Goal: Task Accomplishment & Management: Manage account settings

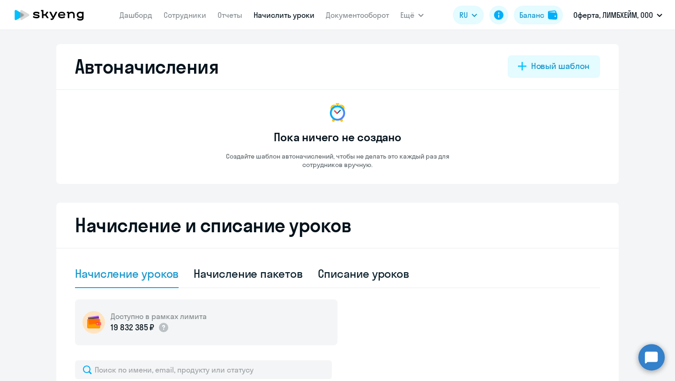
select select "10"
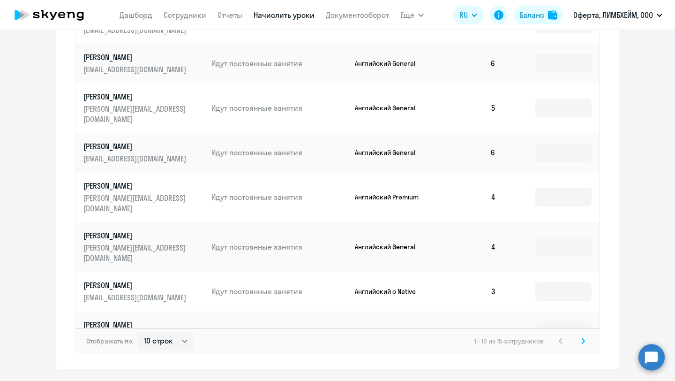
scroll to position [495, 0]
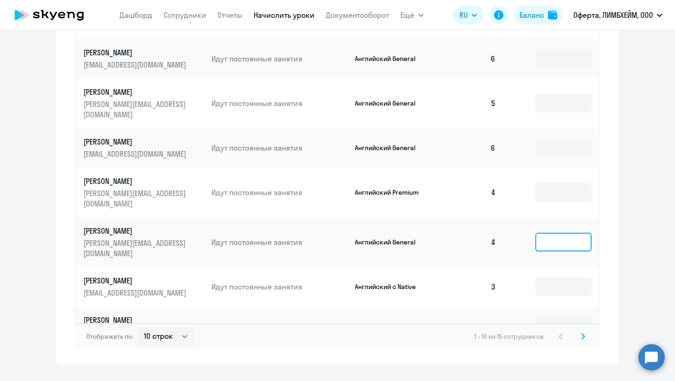
click at [543, 232] on input at bounding box center [563, 241] width 56 height 19
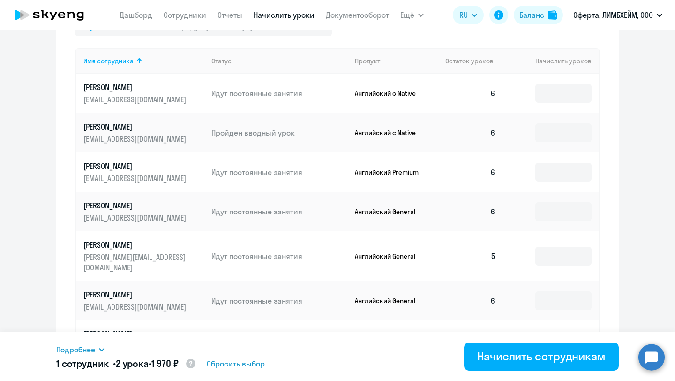
scroll to position [508, 0]
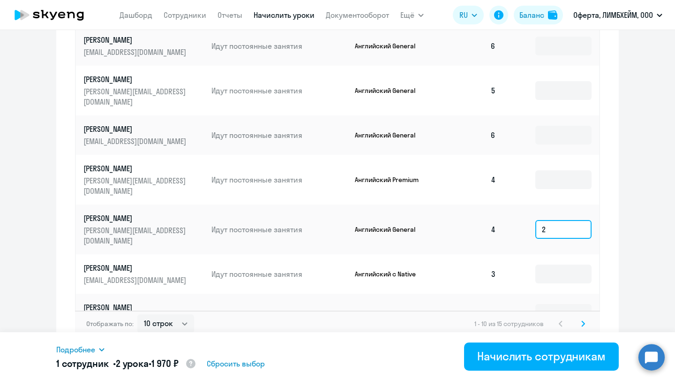
type input "2"
click at [581, 320] on icon at bounding box center [583, 323] width 4 height 7
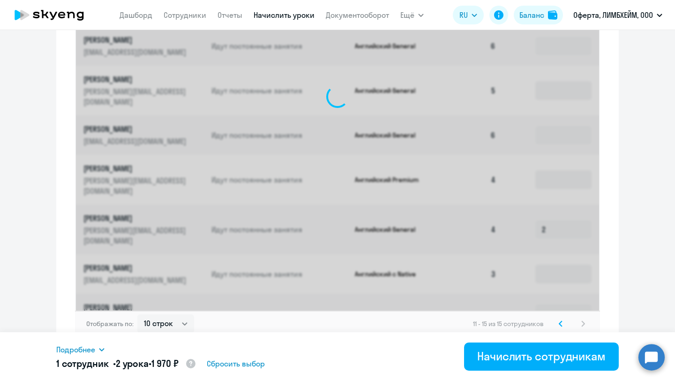
scroll to position [311, 0]
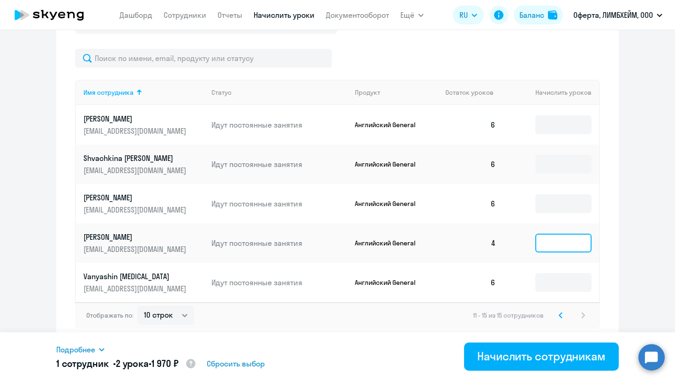
click at [553, 245] on input at bounding box center [563, 242] width 56 height 19
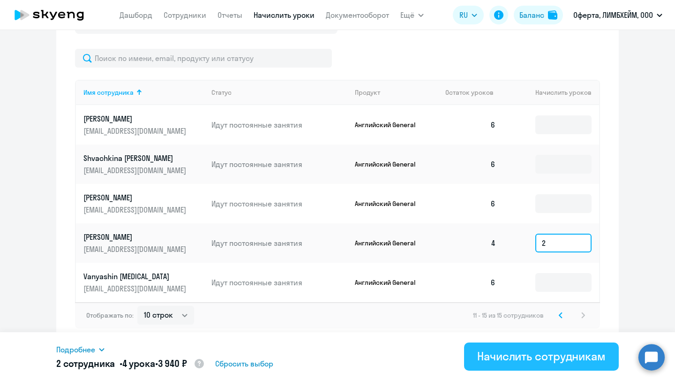
type input "2"
click at [582, 356] on div "Начислить сотрудникам" at bounding box center [541, 355] width 128 height 15
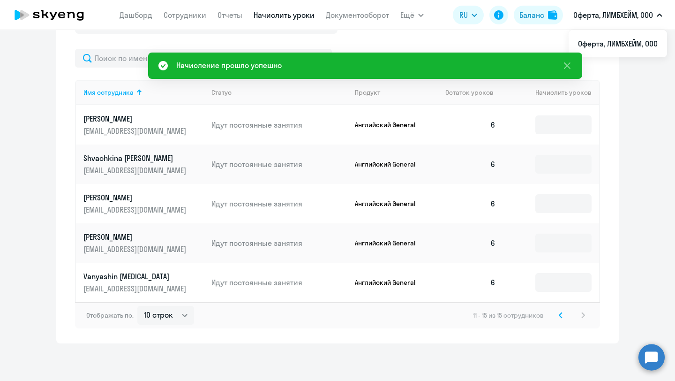
click at [591, 16] on p "Оферта, ЛИМБХЕЙМ, ООО" at bounding box center [613, 14] width 80 height 11
click at [615, 12] on p "Оферта, ЛИМБХЕЙМ, ООО" at bounding box center [613, 14] width 80 height 11
click at [632, 58] on ng-component "Автоначисления Новый шаблон Пока ничего не создано Создайте шаблон автоначислен…" at bounding box center [337, 38] width 675 height 610
click at [639, 57] on ul "Оферта, ЛИМБХЕЙМ, ООО" at bounding box center [618, 43] width 98 height 27
click at [637, 76] on ng-component "Автоначисления Новый шаблон Пока ничего не создано Создайте шаблон автоначислен…" at bounding box center [337, 38] width 675 height 610
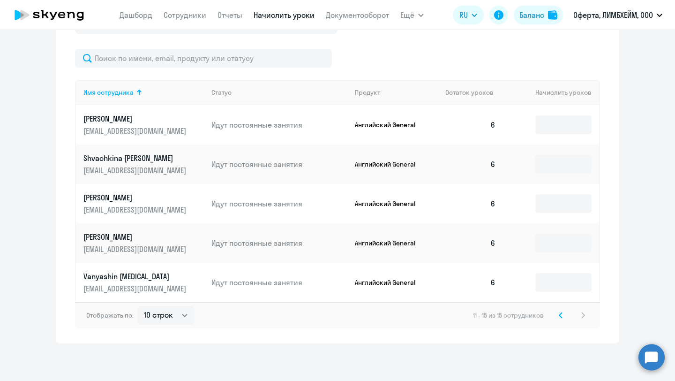
click at [68, 19] on icon at bounding box center [49, 14] width 82 height 23
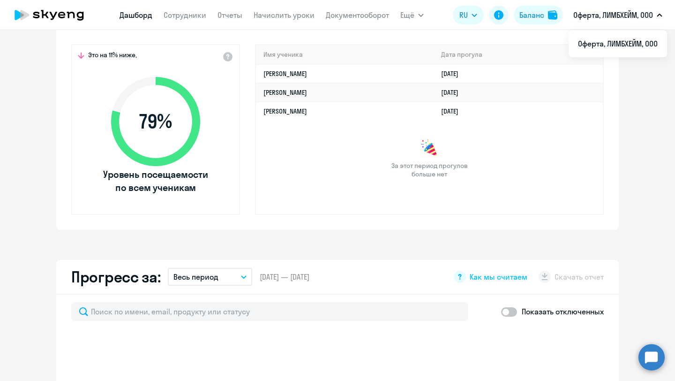
select select "30"
